Goal: Task Accomplishment & Management: Complete application form

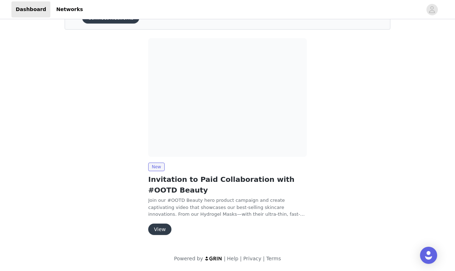
scroll to position [41, 0]
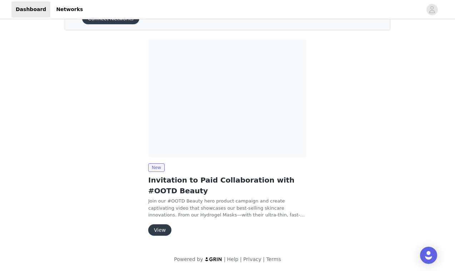
click at [165, 232] on button "View" at bounding box center [159, 229] width 23 height 11
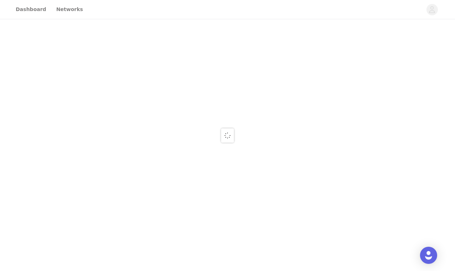
click at [165, 232] on div at bounding box center [227, 135] width 455 height 271
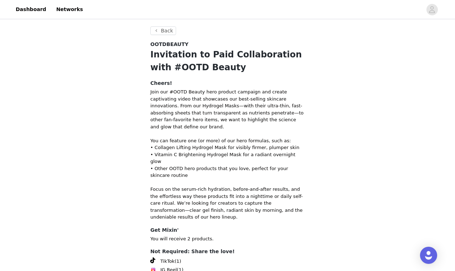
click at [258, 115] on p "Join our #OOTD Beauty hero product campaign and create captivating video that s…" at bounding box center [227, 154] width 154 height 132
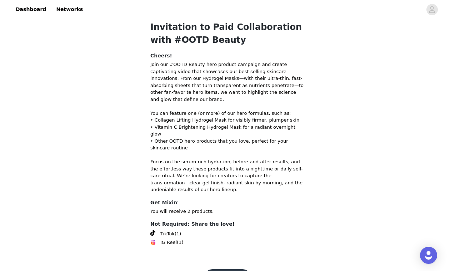
scroll to position [27, 0]
click at [205, 221] on h4 "Not Required: Share the love!" at bounding box center [227, 224] width 154 height 7
click at [225, 221] on h4 "Not Required: Share the love!" at bounding box center [227, 224] width 154 height 7
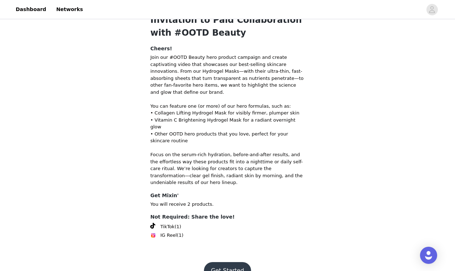
scroll to position [34, 0]
click at [230, 263] on button "Get Started" at bounding box center [227, 271] width 47 height 17
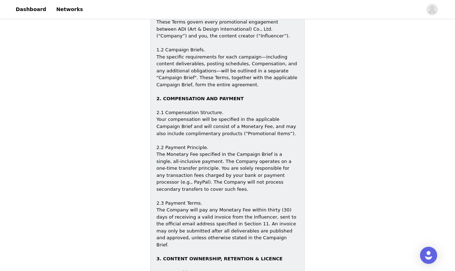
scroll to position [309, 0]
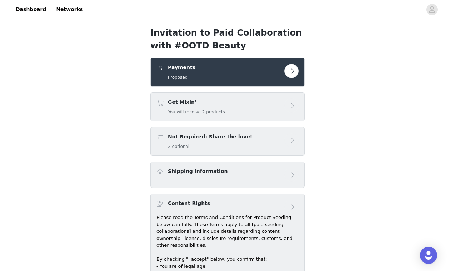
scroll to position [0, 0]
click at [291, 72] on button "button" at bounding box center [291, 71] width 14 height 14
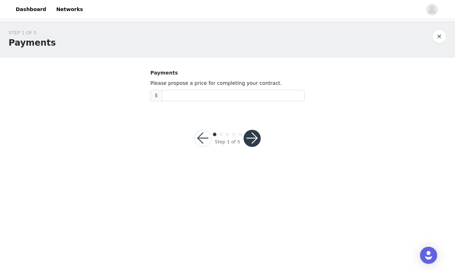
click at [204, 138] on button "button" at bounding box center [202, 138] width 17 height 17
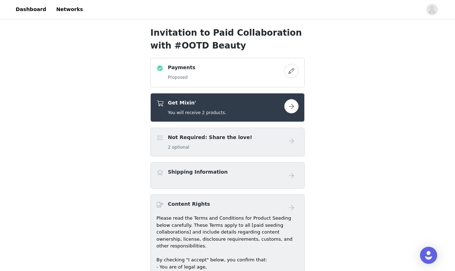
click at [289, 71] on button "button" at bounding box center [291, 71] width 14 height 14
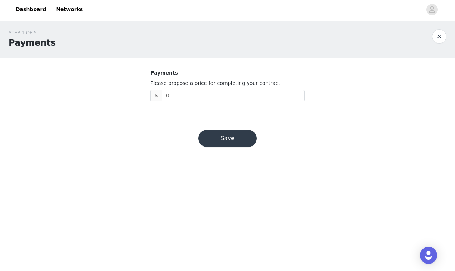
click at [443, 34] on button "button" at bounding box center [439, 36] width 14 height 14
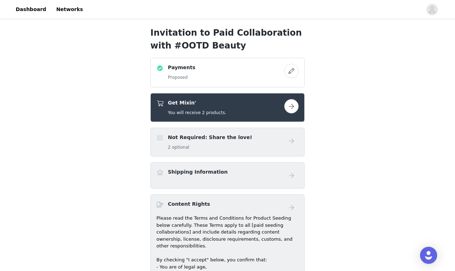
scroll to position [34, 0]
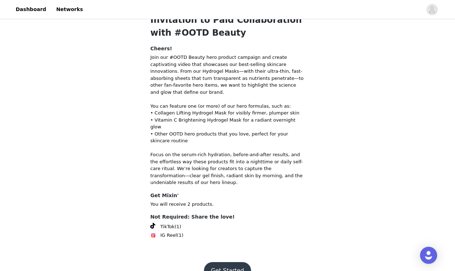
scroll to position [34, 0]
click at [237, 263] on button "Get Started" at bounding box center [227, 271] width 47 height 17
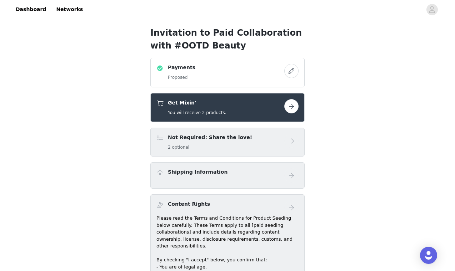
click at [289, 70] on button "button" at bounding box center [291, 71] width 14 height 14
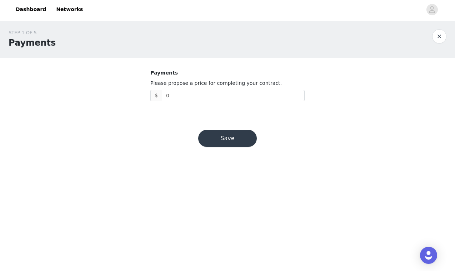
click at [438, 39] on button "button" at bounding box center [439, 36] width 14 height 14
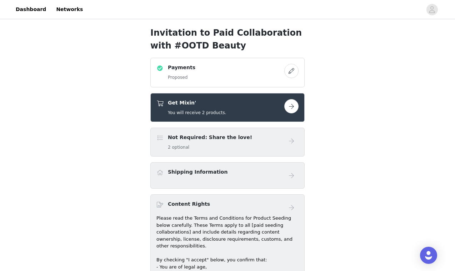
click at [293, 108] on button "button" at bounding box center [291, 106] width 14 height 14
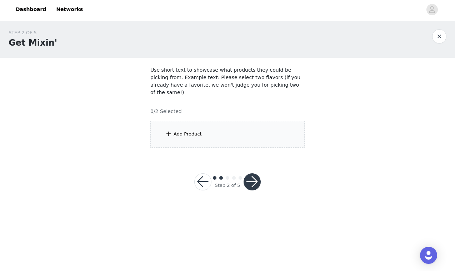
click at [441, 34] on button "button" at bounding box center [439, 36] width 14 height 14
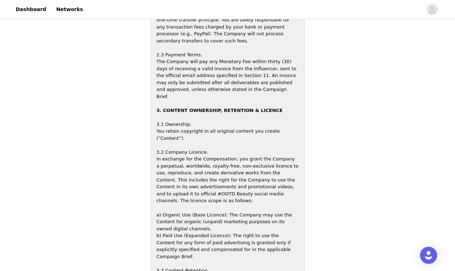
scroll to position [457, 0]
